Goal: Transaction & Acquisition: Book appointment/travel/reservation

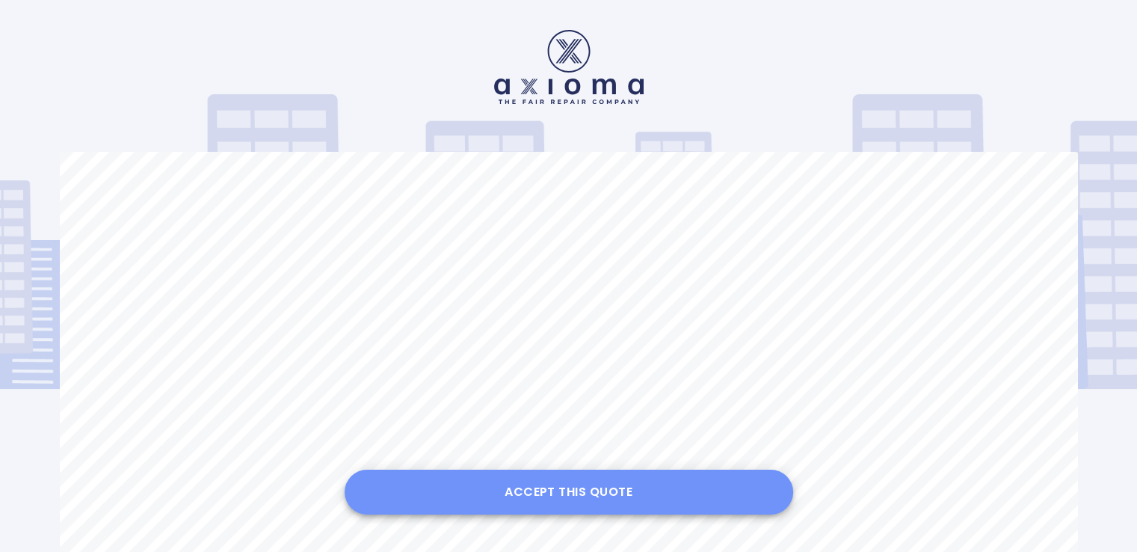
click at [614, 485] on button "Accept this Quote" at bounding box center [569, 492] width 449 height 45
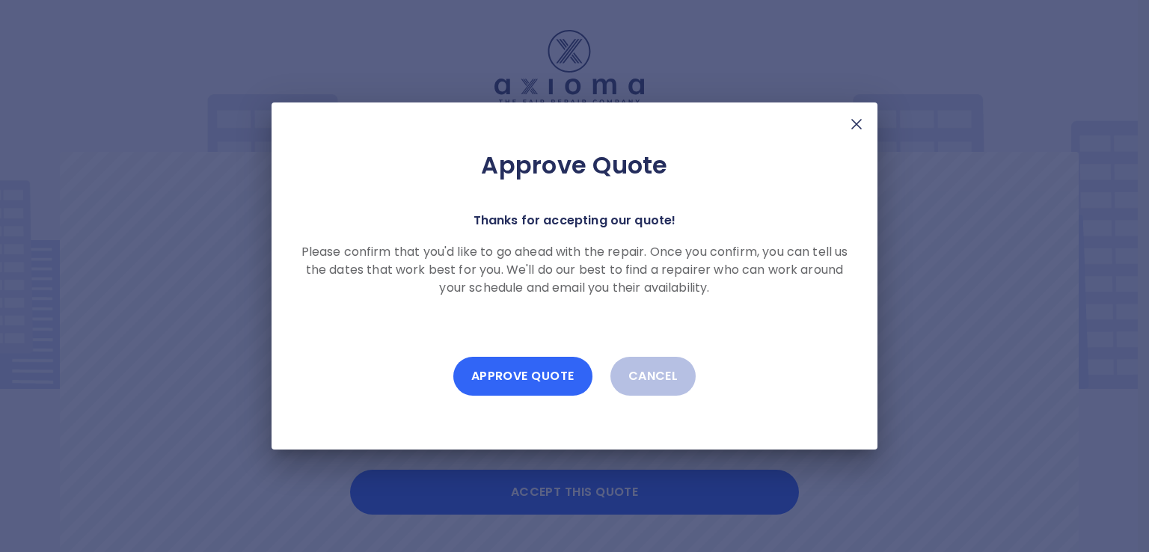
click at [528, 366] on button "Approve Quote" at bounding box center [522, 376] width 139 height 39
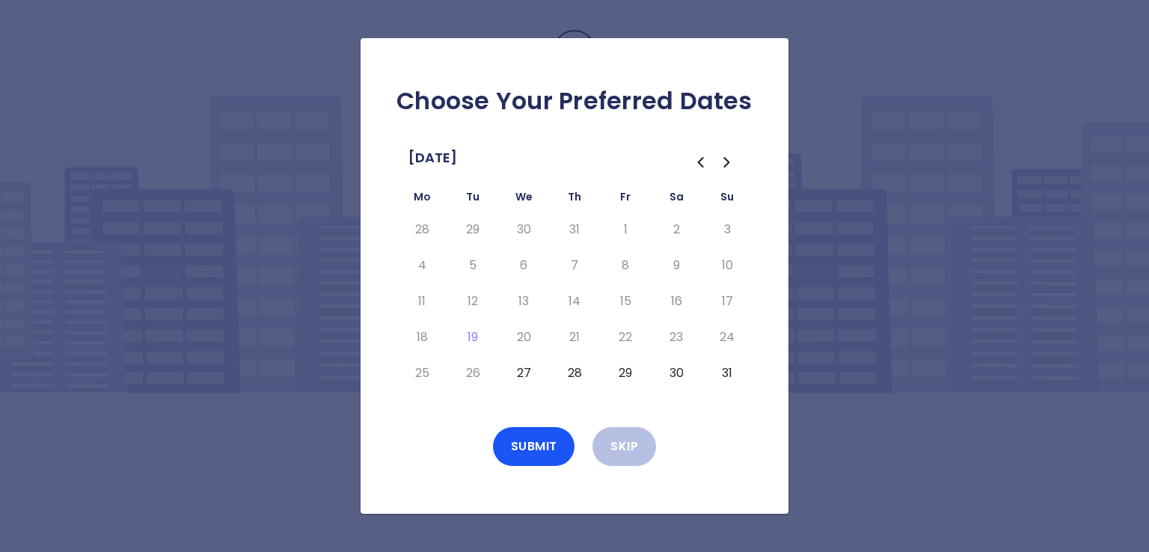
click at [696, 156] on icon "Go to the Previous Month" at bounding box center [700, 162] width 18 height 18
click at [724, 155] on icon "Go to the Next Month" at bounding box center [727, 162] width 18 height 18
click at [622, 367] on button "29" at bounding box center [625, 373] width 27 height 24
click at [535, 439] on button "Submit" at bounding box center [534, 446] width 82 height 39
